Goal: Task Accomplishment & Management: Complete application form

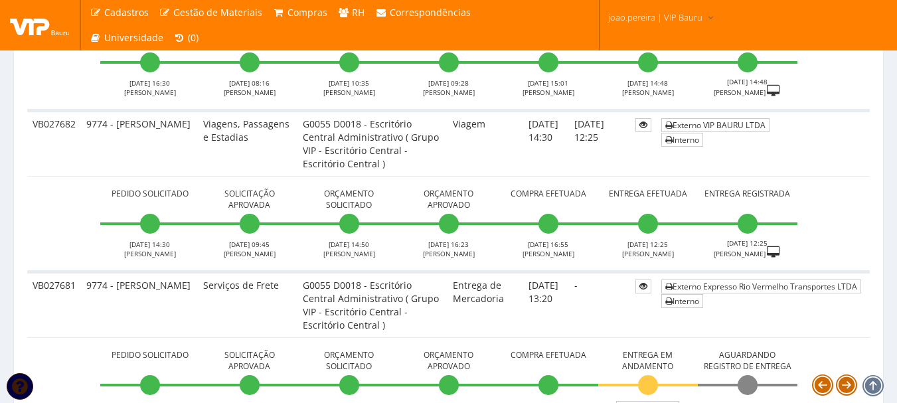
scroll to position [2457, 0]
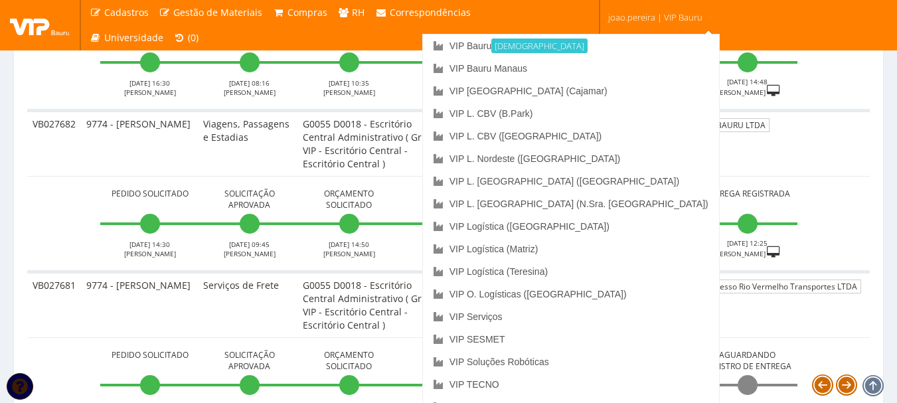
click at [676, 11] on span "joao.pereira | VIP Bauru" at bounding box center [655, 17] width 94 height 13
click at [604, 315] on link "VIP Serviços" at bounding box center [571, 316] width 296 height 23
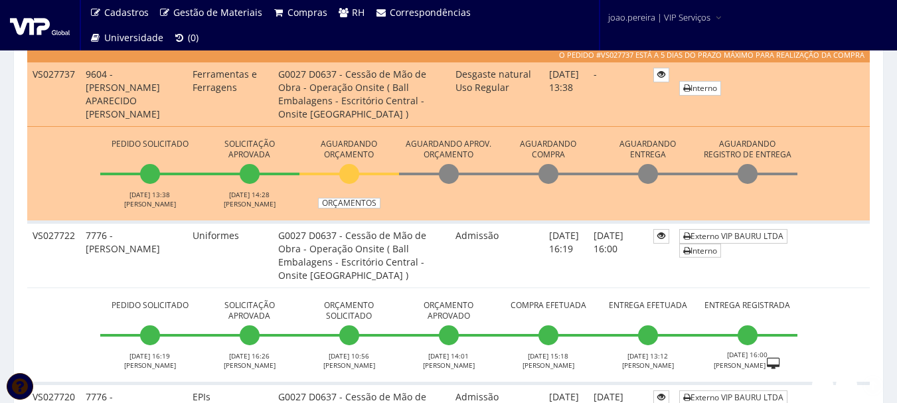
scroll to position [398, 0]
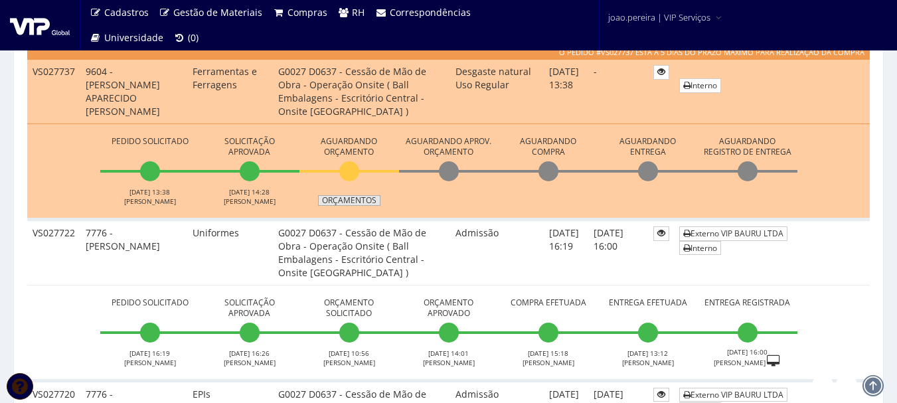
click at [358, 198] on link "Orçamentos" at bounding box center [349, 200] width 62 height 11
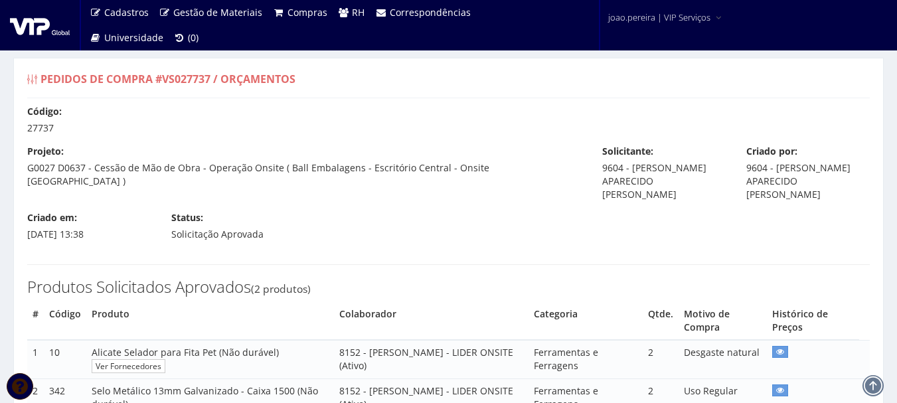
select select "0"
type input "2.068,46"
type input "1.079,96"
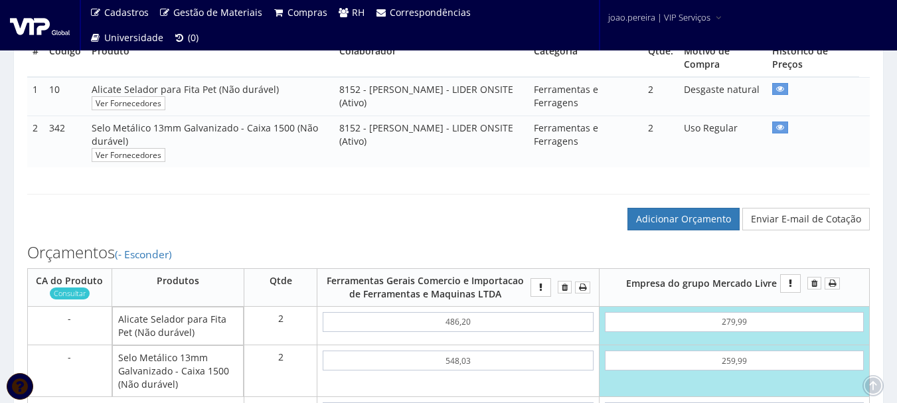
scroll to position [332, 0]
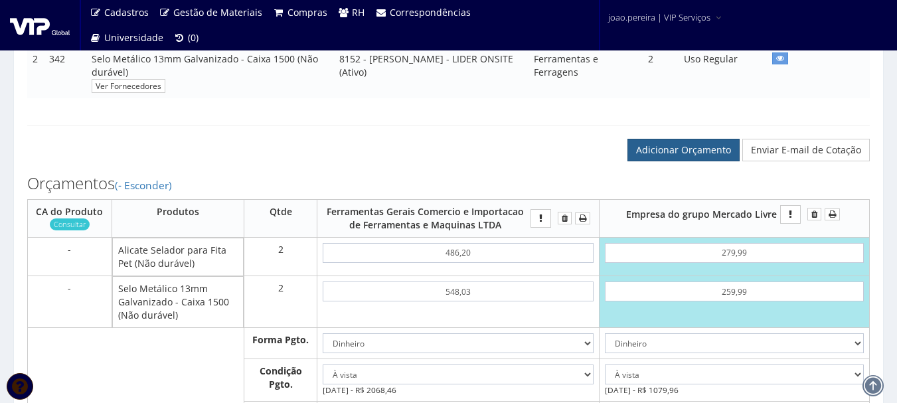
click at [665, 140] on link "Adicionar Orçamento" at bounding box center [683, 150] width 112 height 23
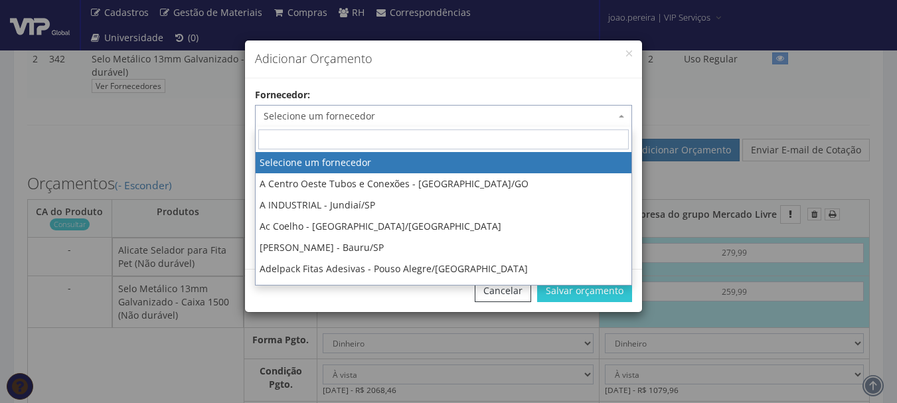
click at [393, 106] on span "Selecione um fornecedor" at bounding box center [443, 116] width 377 height 23
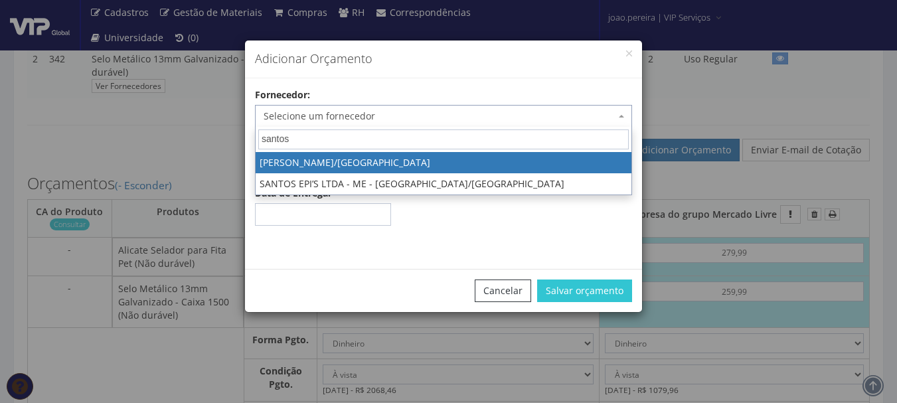
type input "santos"
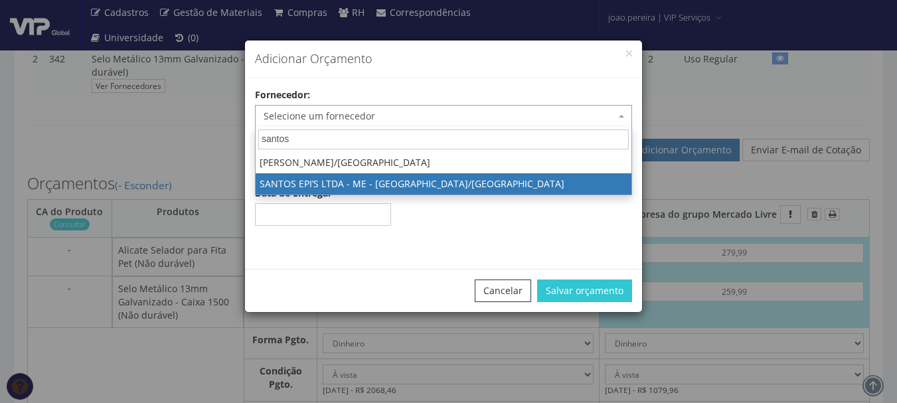
select select "1894"
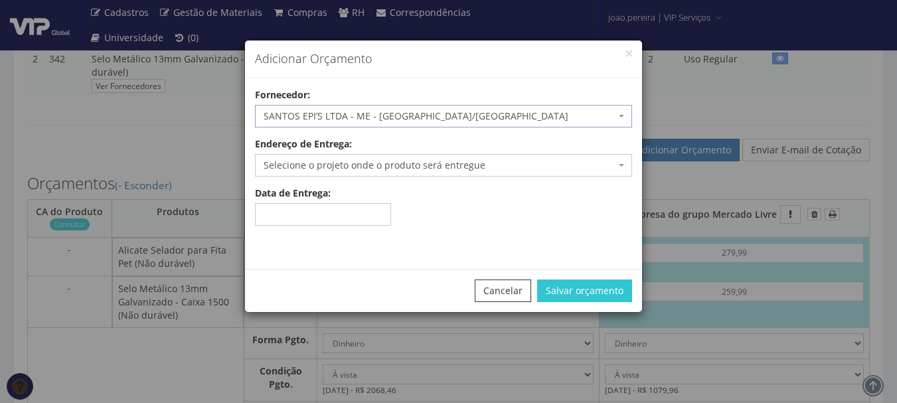
click at [373, 161] on span "Selecione o projeto onde o produto será entregue" at bounding box center [440, 165] width 352 height 13
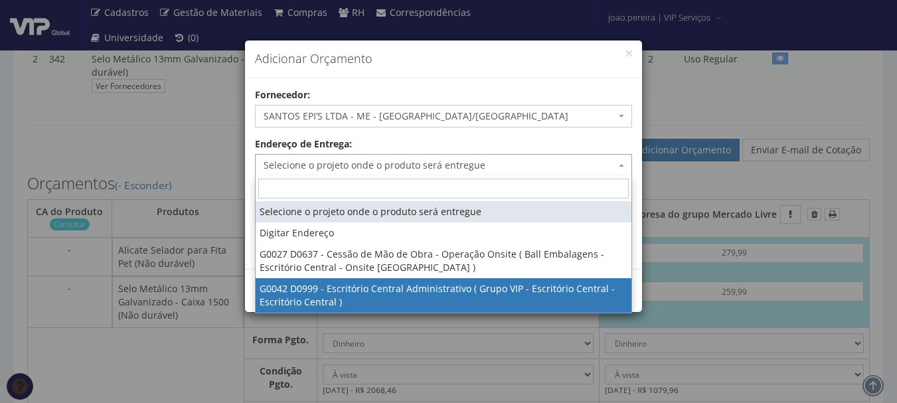
select select "42"
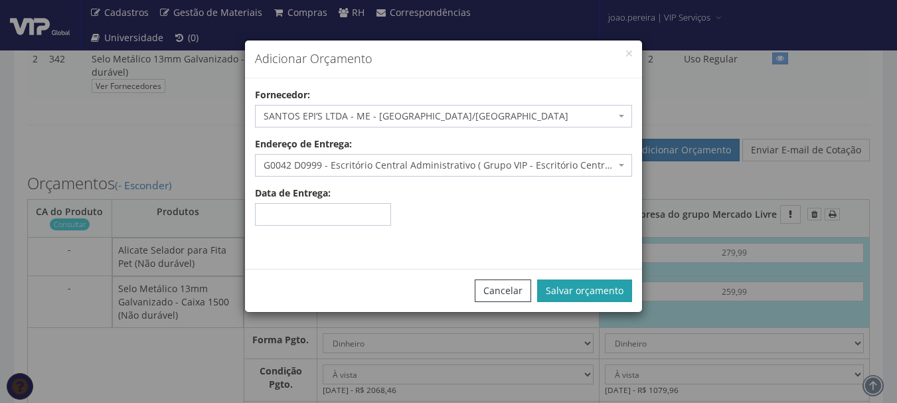
click at [614, 286] on button "Salvar orçamento" at bounding box center [584, 291] width 95 height 23
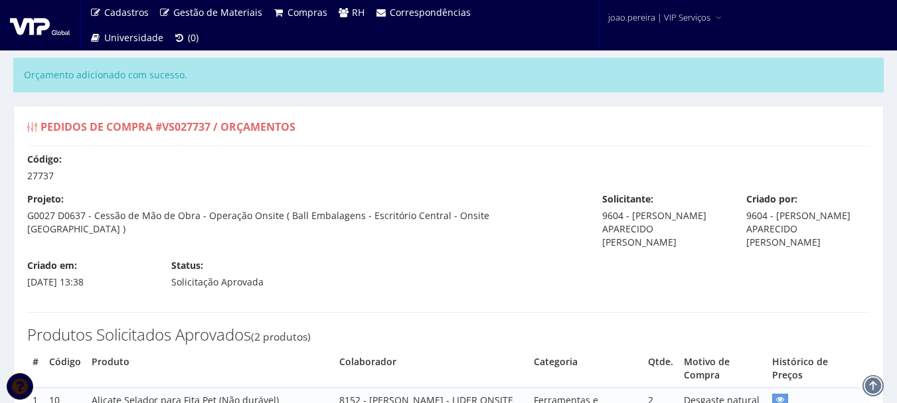
select select "0"
type input "2.068,46"
type input "1.079,96"
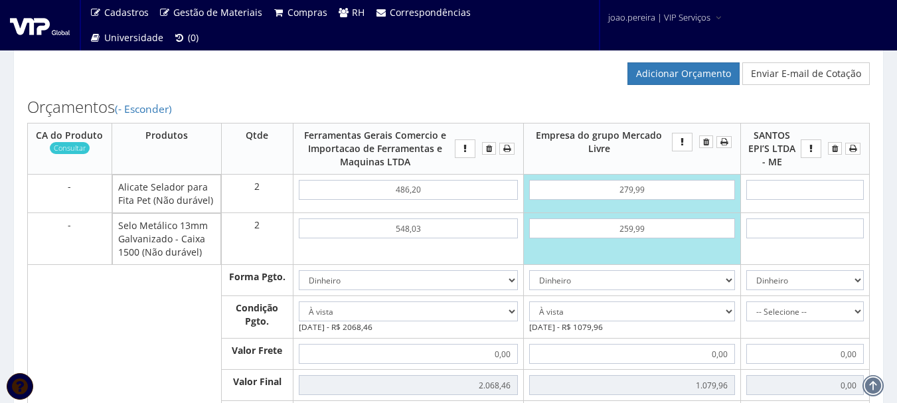
scroll to position [465, 0]
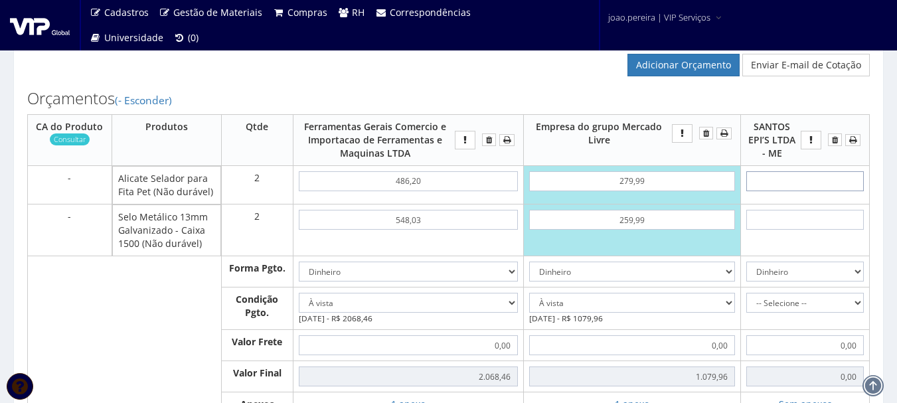
click at [823, 179] on input "text" at bounding box center [805, 181] width 118 height 20
type input "4"
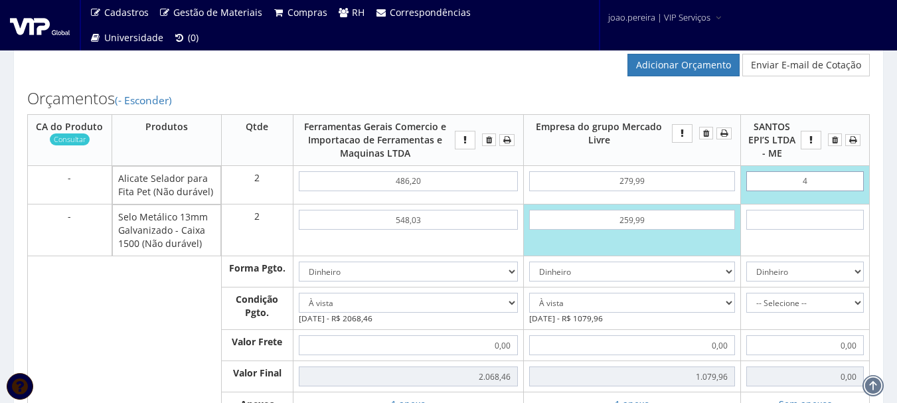
type input "8,00"
type input "48"
type input "96,00"
type input "4,89"
type input "9,78"
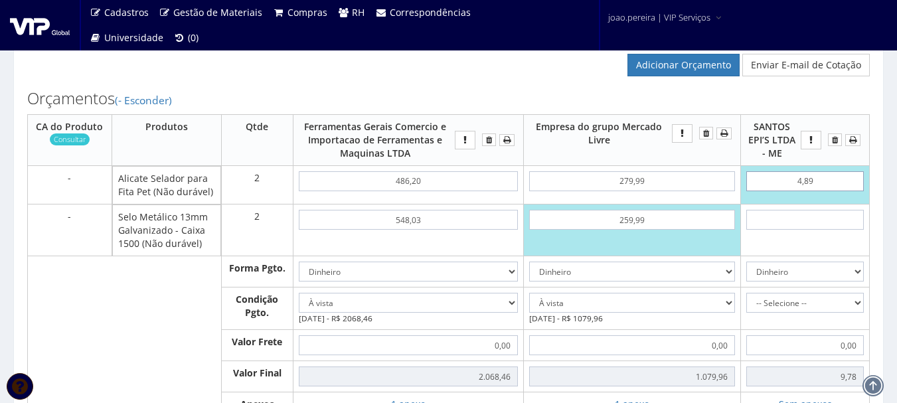
type input "4,89"
type input "2068,46"
type input "1079,96"
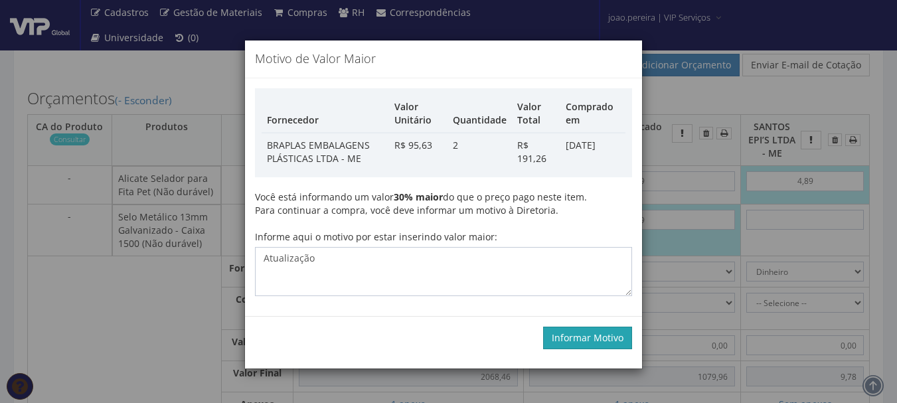
click at [590, 335] on button "Informar Motivo" at bounding box center [587, 338] width 89 height 23
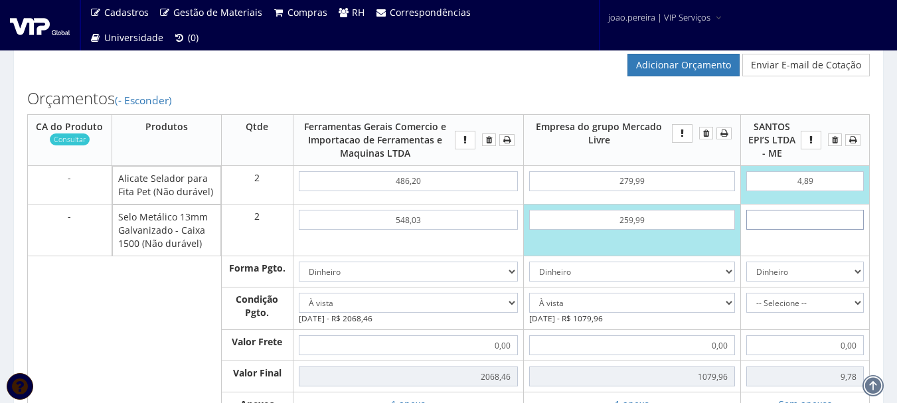
click at [837, 227] on input "text" at bounding box center [805, 220] width 118 height 20
type input "3"
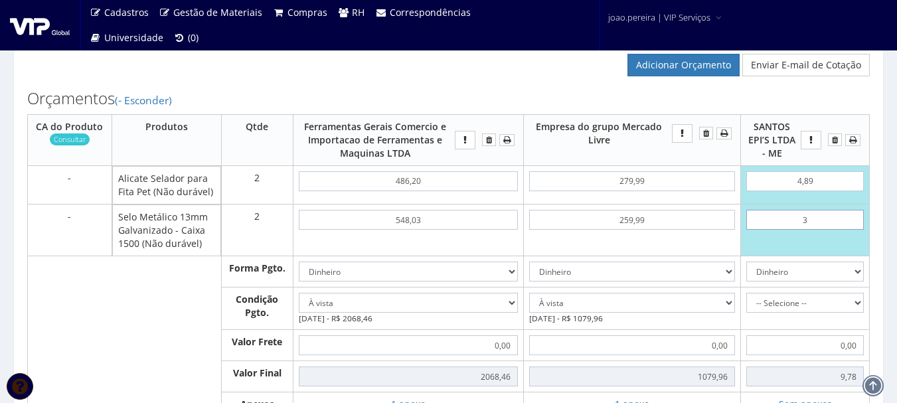
type input "15,78"
type input "36"
type input "81,78"
type input "3,69"
type input "17,16"
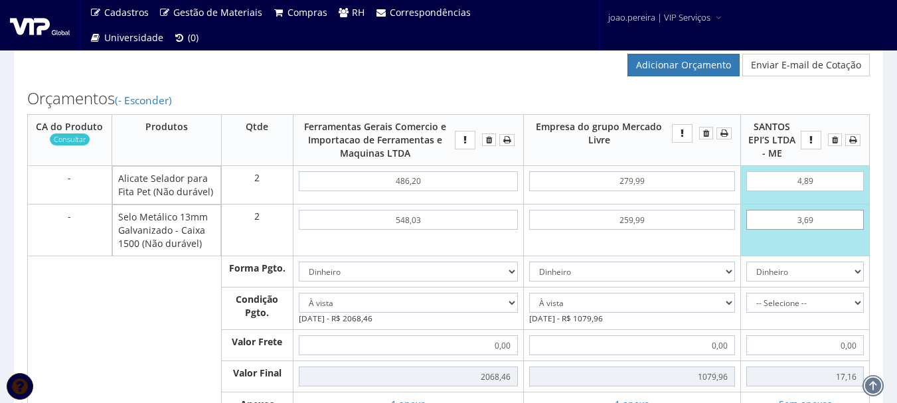
type input "36,90"
type input "83,58"
type input "369,00"
type input "747,78"
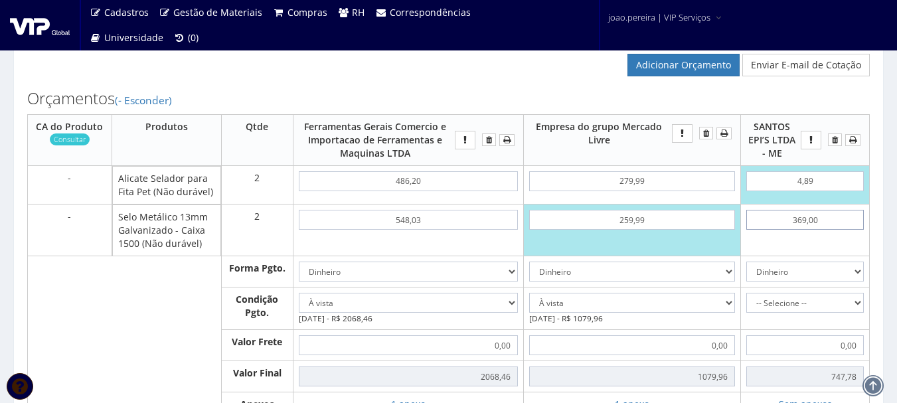
type input "369,00"
click at [831, 179] on input "4,89" at bounding box center [805, 181] width 118 height 20
type input "48,90"
type input "835,80"
type input "489,00"
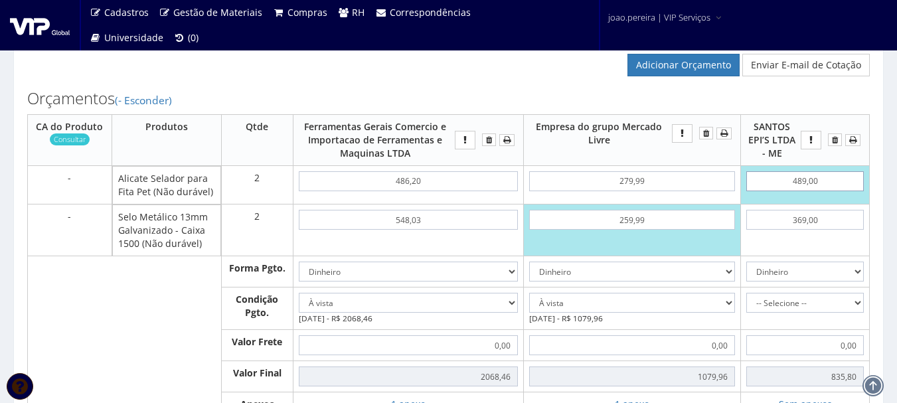
type input "1716,00"
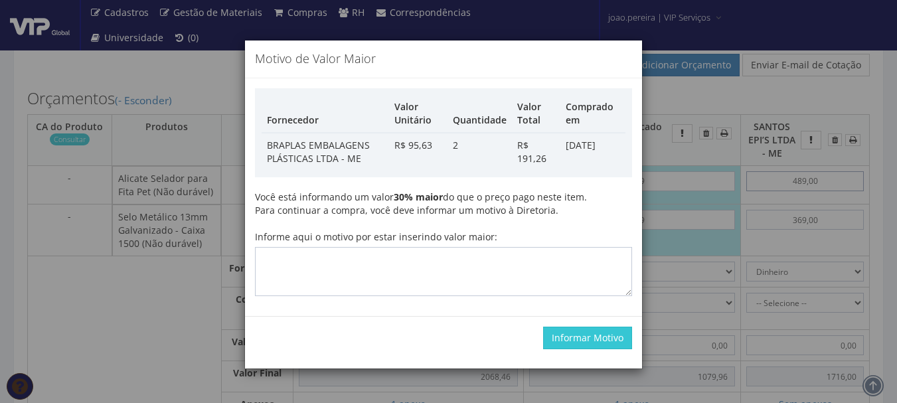
type input "489,00"
click at [408, 258] on textarea "Informe aqui o motivo por estar inserindo valor maior:" at bounding box center [443, 271] width 377 height 49
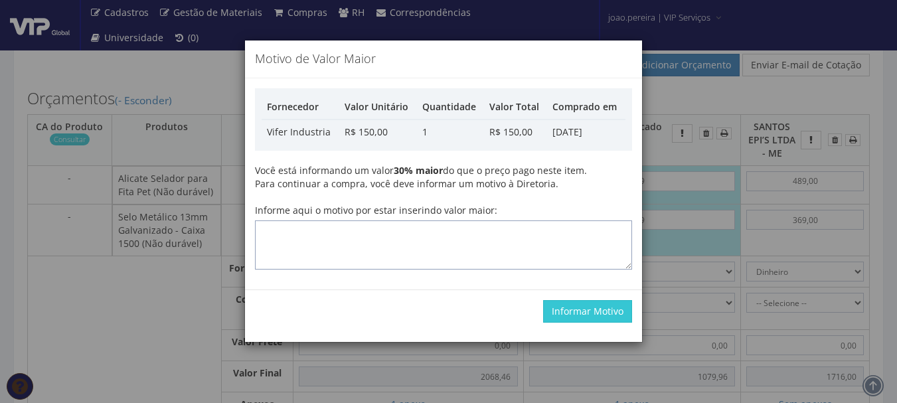
click at [408, 258] on textarea "Informe aqui o motivo por estar inserindo valor maior:" at bounding box center [443, 244] width 377 height 49
type textarea "atualização"
click at [596, 307] on button "Informar Motivo" at bounding box center [587, 311] width 89 height 23
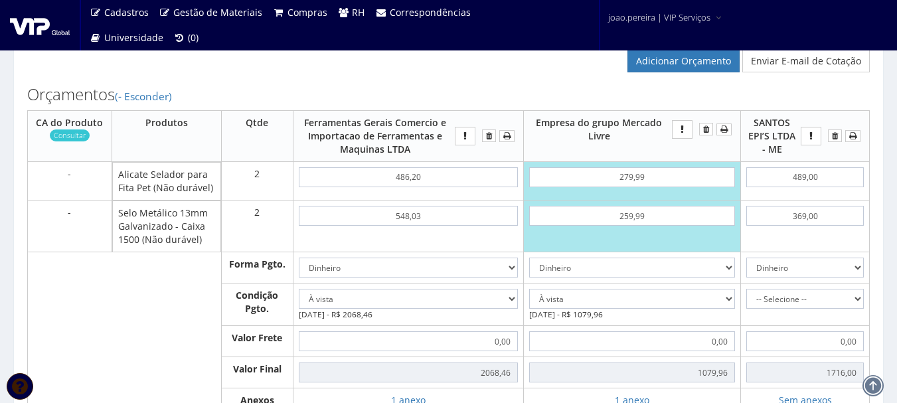
scroll to position [531, 0]
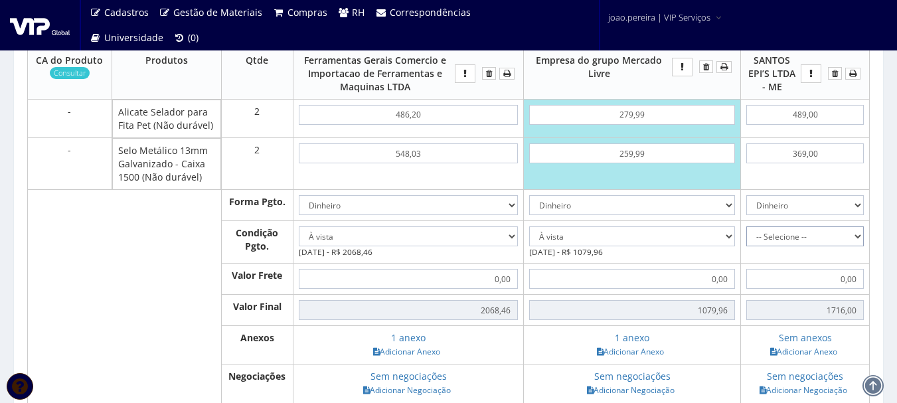
click at [859, 234] on select "-- Selecione -- À vista 7 dias 10 dias" at bounding box center [805, 236] width 118 height 20
select select "0"
click at [746, 226] on select "-- Selecione -- À vista 7 dias 10 dias" at bounding box center [805, 236] width 118 height 20
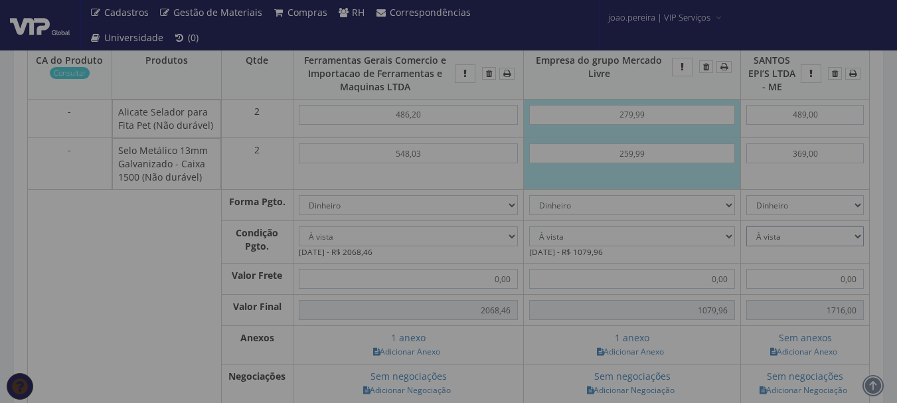
type input "1.716,00"
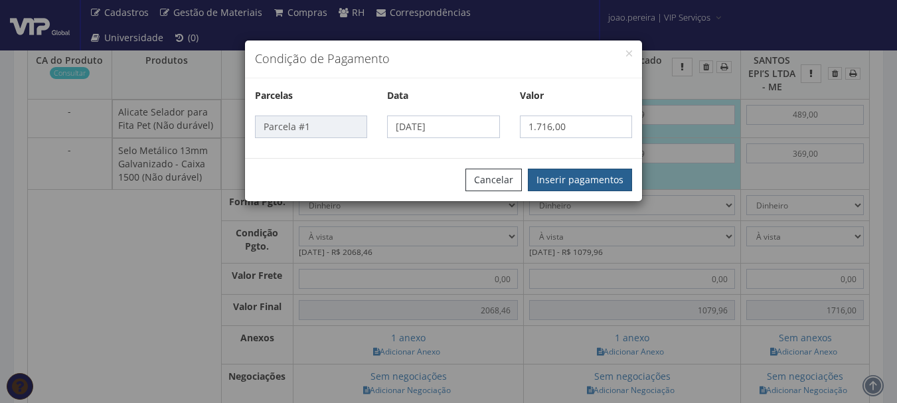
click at [585, 182] on button "Inserir pagamentos" at bounding box center [580, 180] width 104 height 23
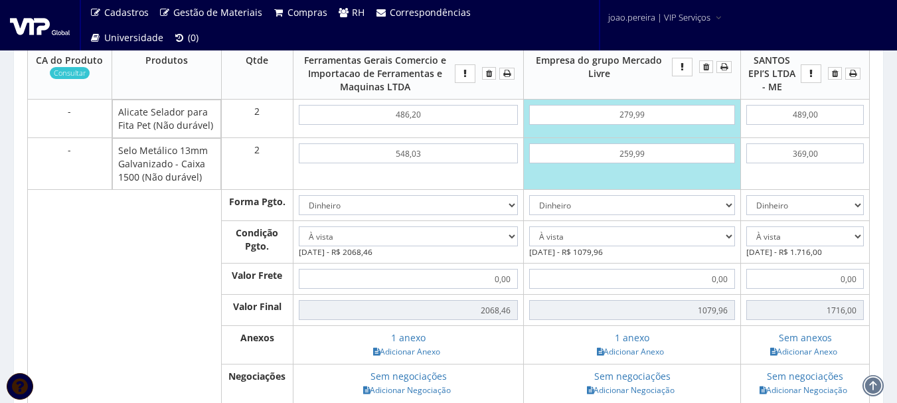
scroll to position [598, 0]
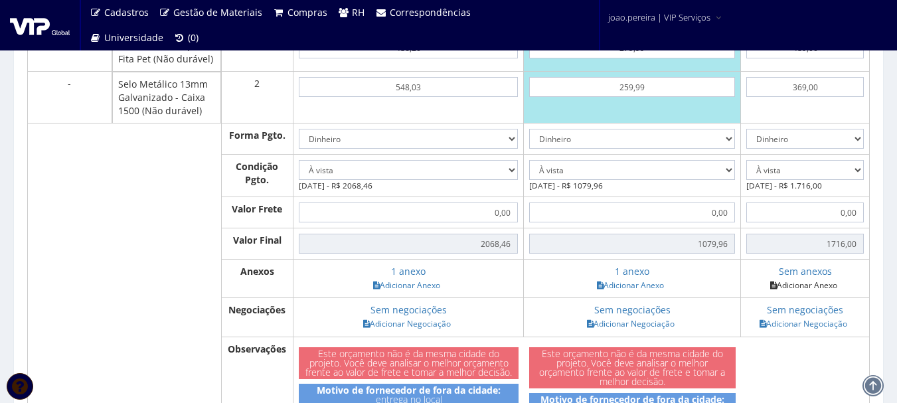
click at [811, 285] on link "Adicionar Anexo" at bounding box center [803, 285] width 75 height 14
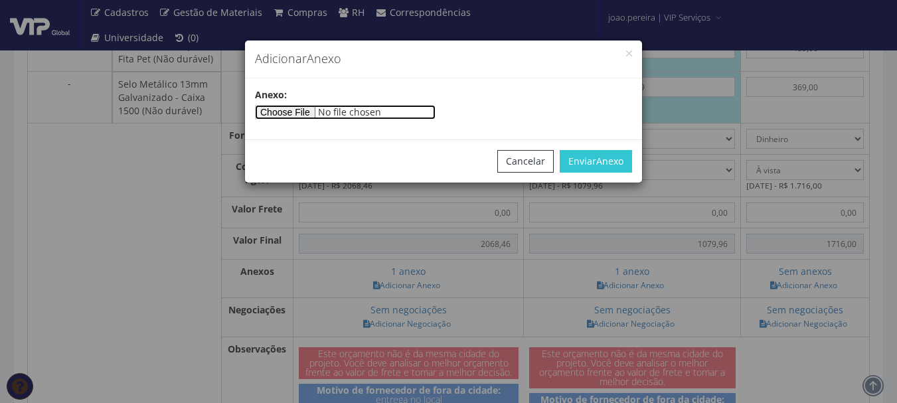
click at [309, 114] on input"] "file" at bounding box center [345, 112] width 181 height 15
type input"] "C:\fakepath\Orçamento VIP SERVIÇOS - 25-09-2025 - FABIO VANNI - SELO METÁLICO 1…"
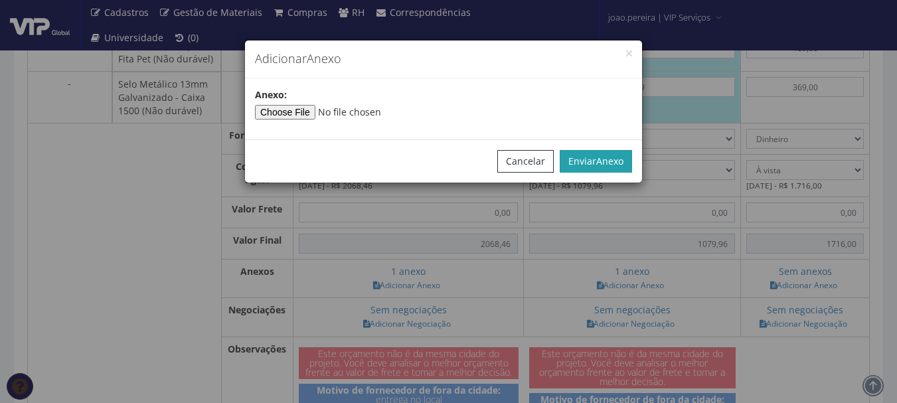
click at [596, 159] on span "Anexo" at bounding box center [609, 161] width 27 height 13
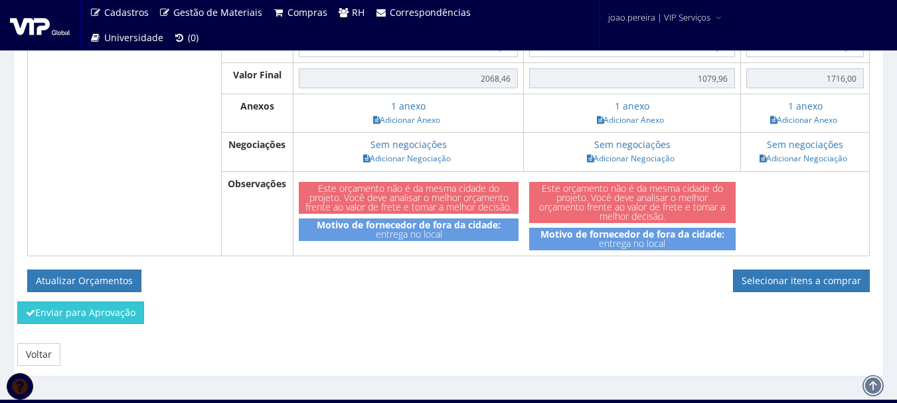
scroll to position [781, 0]
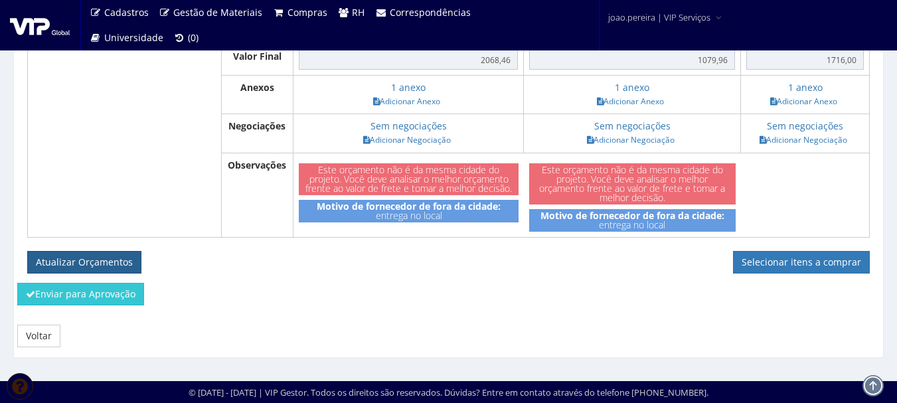
click at [92, 253] on button "Atualizar Orçamentos" at bounding box center [84, 262] width 114 height 23
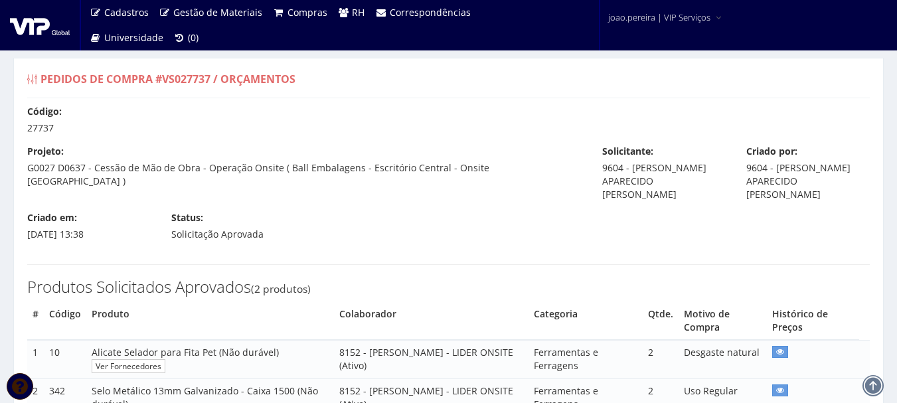
select select "0"
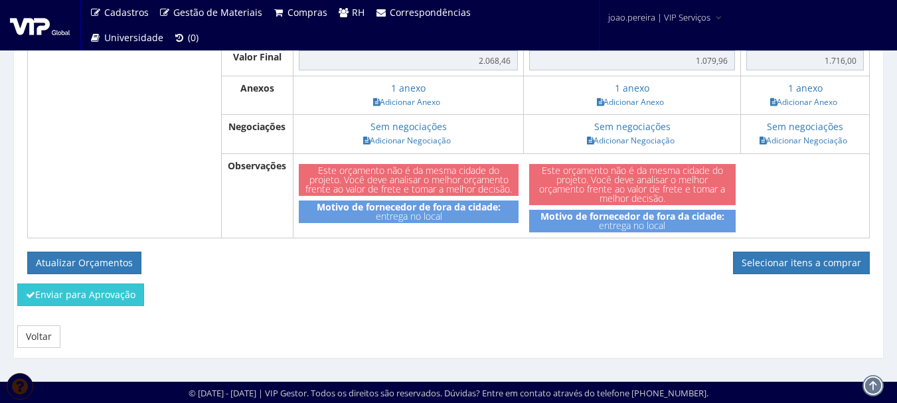
scroll to position [734, 0]
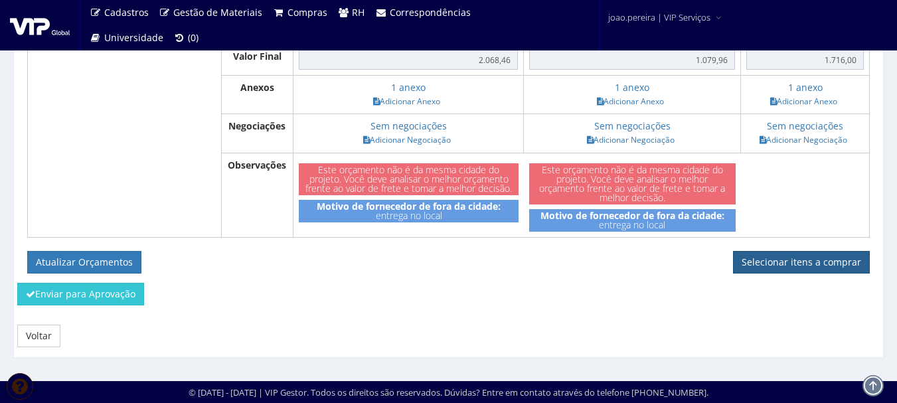
click at [817, 262] on link "Selecionar itens a comprar" at bounding box center [801, 262] width 137 height 23
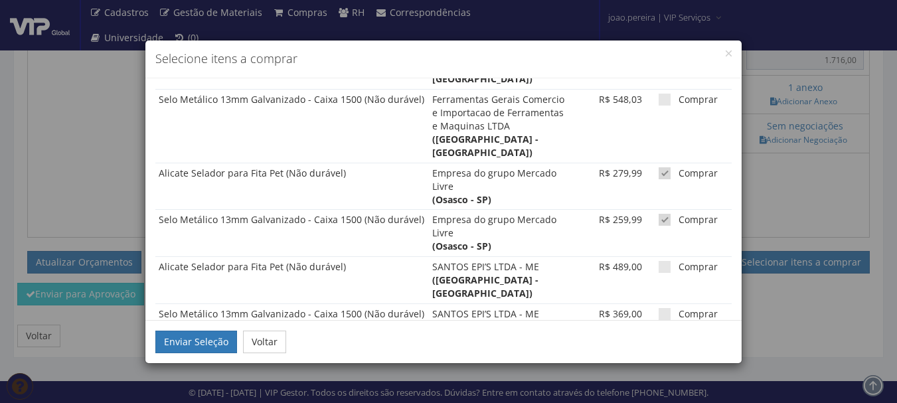
scroll to position [94, 0]
click at [186, 337] on button "Enviar Seleção" at bounding box center [196, 342] width 82 height 23
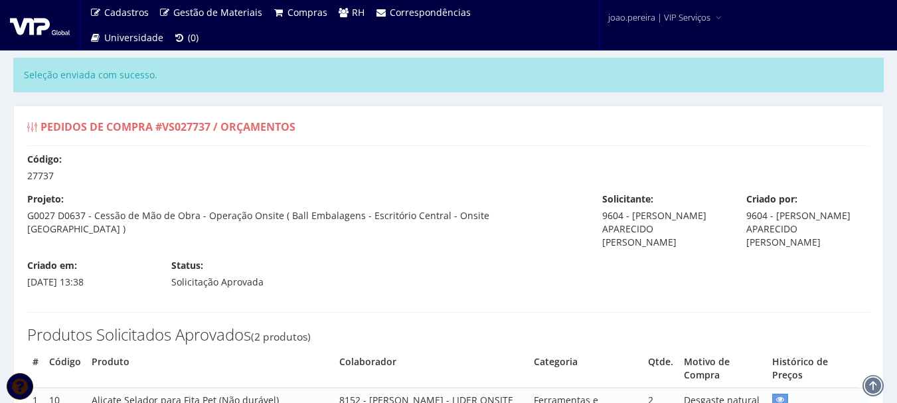
select select "0"
type input "1.079,96"
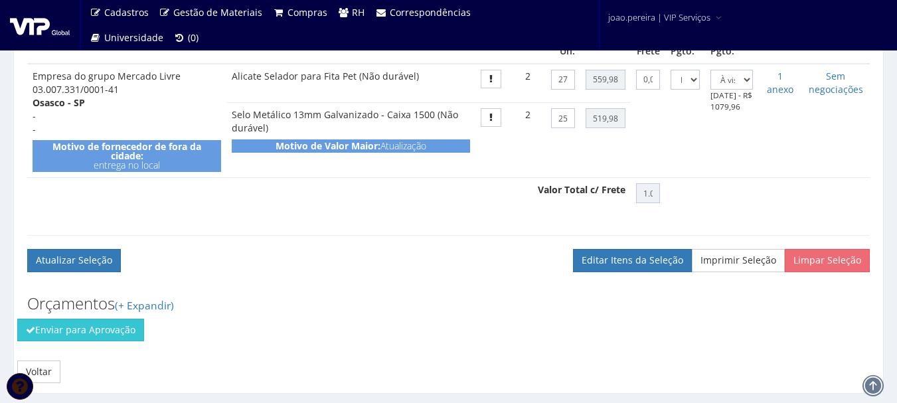
scroll to position [539, 0]
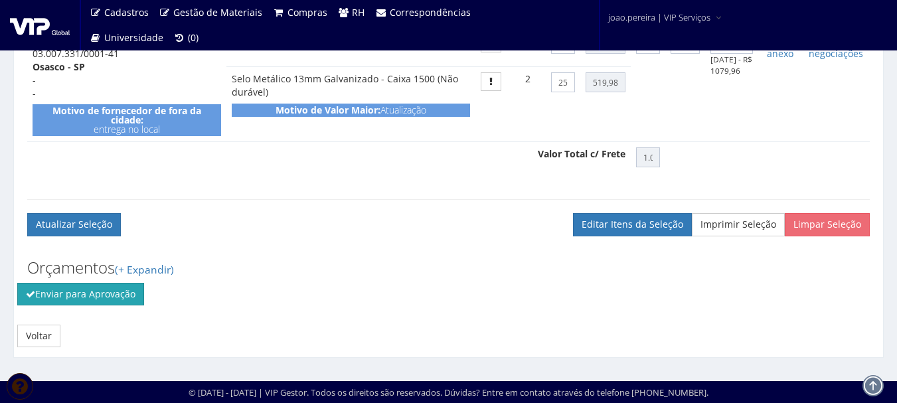
click at [94, 289] on button "Enviar para Aprovação" at bounding box center [80, 294] width 127 height 23
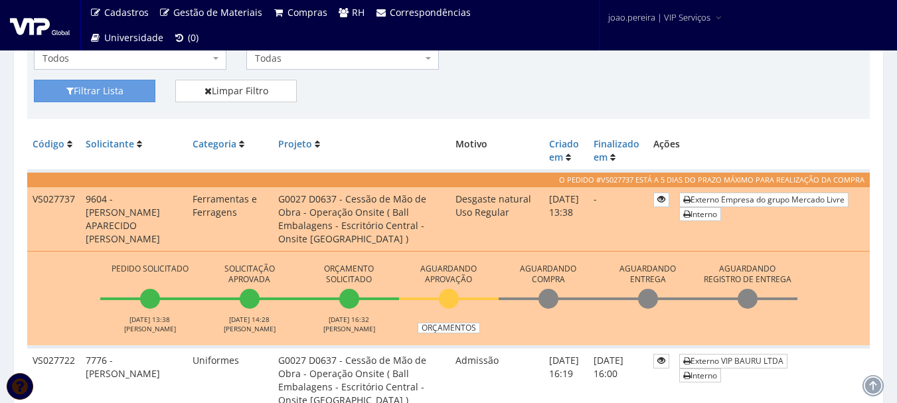
scroll to position [398, 0]
